Goal: Task Accomplishment & Management: Use online tool/utility

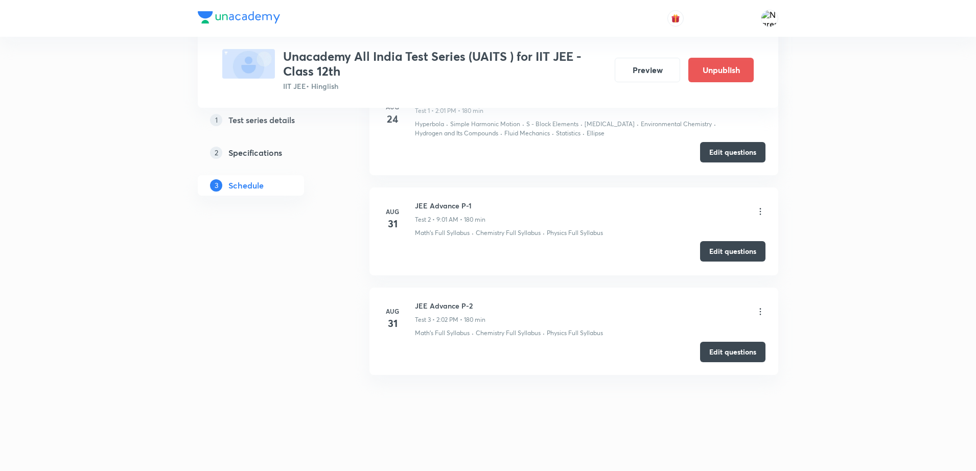
click at [739, 252] on button "Edit questions" at bounding box center [732, 251] width 65 height 20
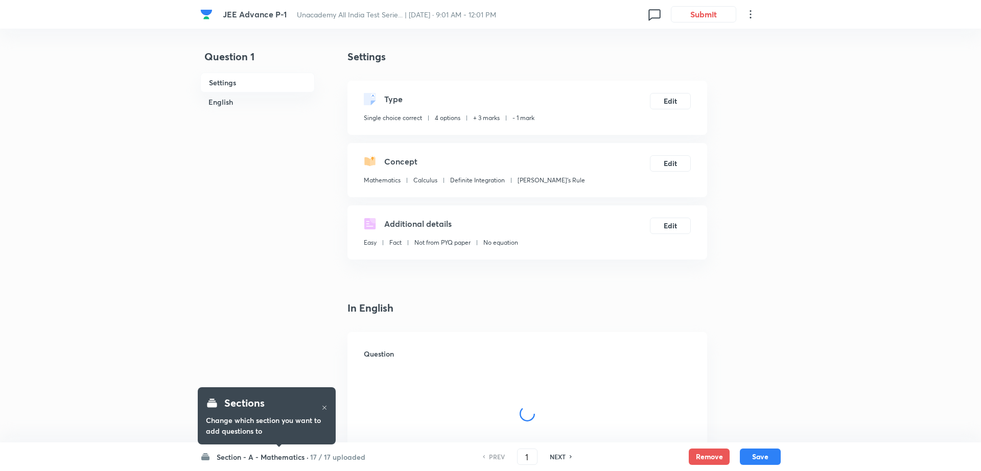
checkbox input "true"
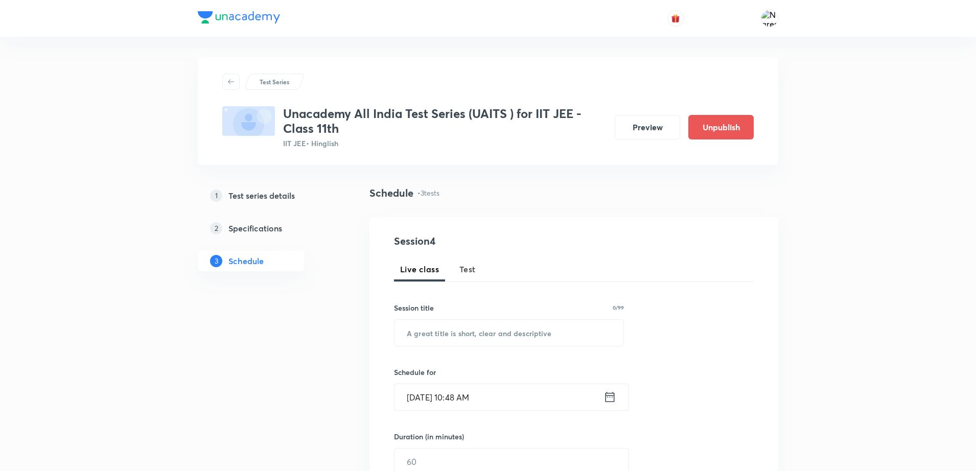
scroll to position [528, 0]
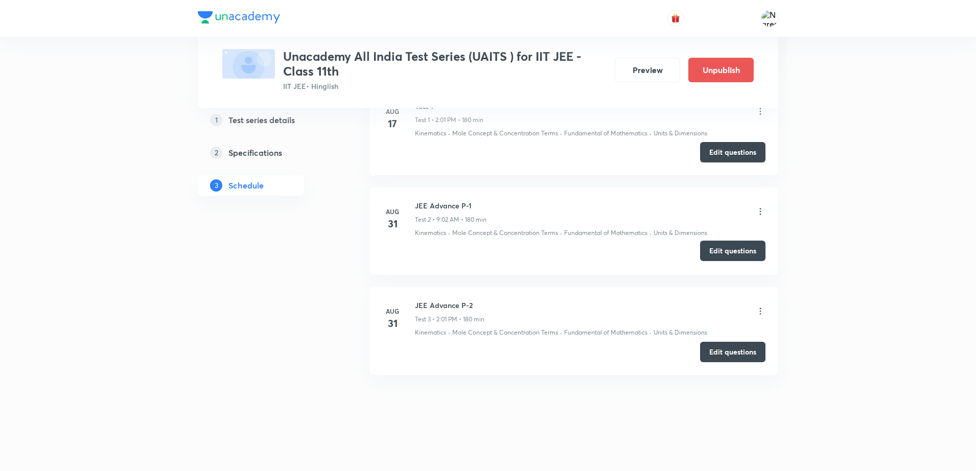
click at [737, 251] on button "Edit questions" at bounding box center [732, 251] width 65 height 20
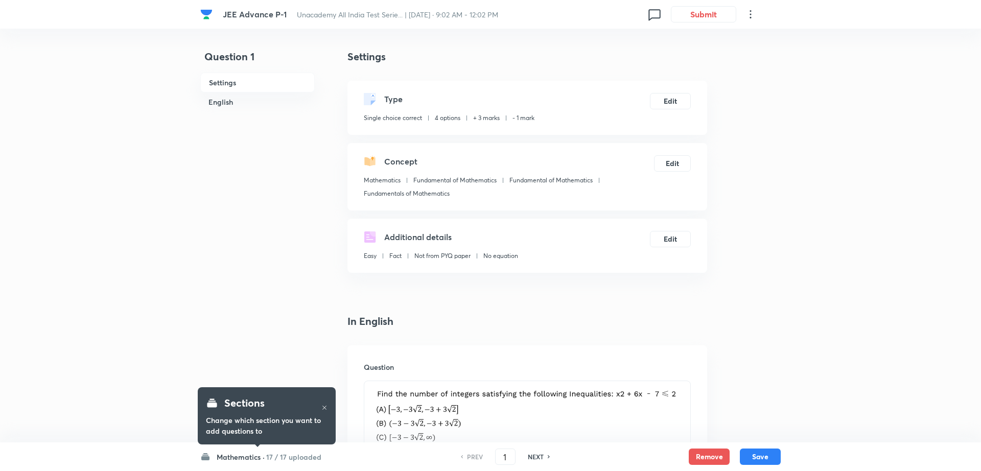
checkbox input "true"
